Goal: Task Accomplishment & Management: Use online tool/utility

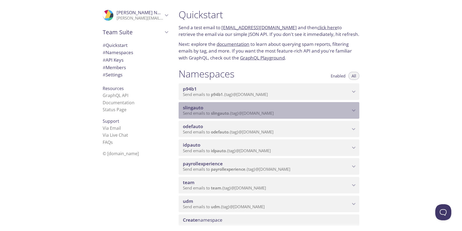
click at [329, 113] on p "Send emails to slingauto . {tag} @[DOMAIN_NAME]" at bounding box center [266, 112] width 167 height 5
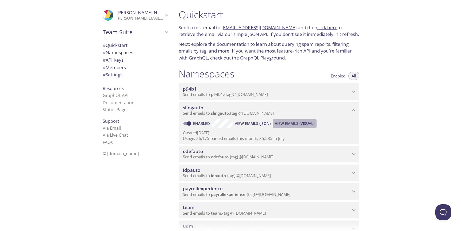
click at [295, 123] on span "View Emails (Visual)" at bounding box center [295, 123] width 40 height 6
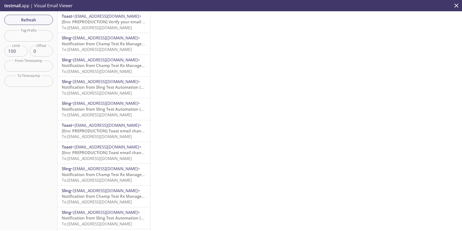
click at [111, 29] on span "To: [EMAIL_ADDRESS][DOMAIN_NAME]" at bounding box center [97, 27] width 70 height 5
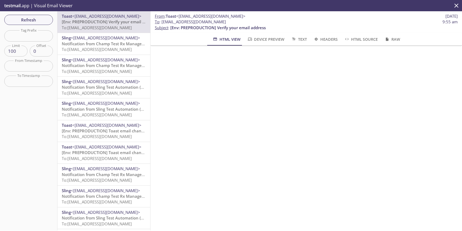
scroll to position [106, 0]
click at [29, 21] on span "Refresh" at bounding box center [29, 19] width 40 height 7
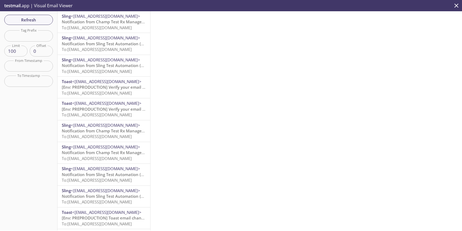
click at [103, 52] on p "Notification from Sling Test Automation (Lite) To: [EMAIL_ADDRESS][DOMAIN_NAME]" at bounding box center [104, 47] width 84 height 12
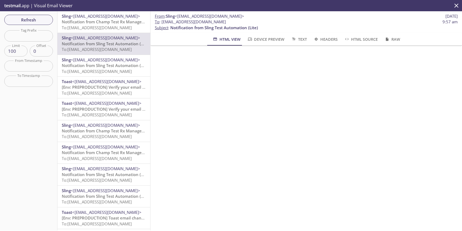
click at [97, 94] on span "To: [EMAIL_ADDRESS][DOMAIN_NAME]" at bounding box center [97, 92] width 70 height 5
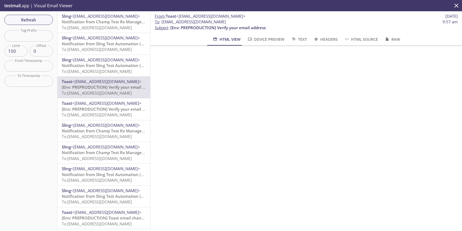
scroll to position [126, 0]
